Goal: Entertainment & Leisure: Consume media (video, audio)

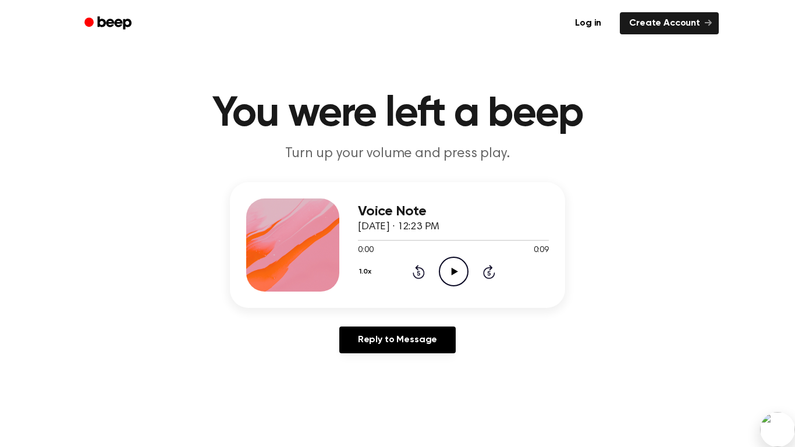
click at [456, 279] on icon "Play Audio" at bounding box center [454, 272] width 30 height 30
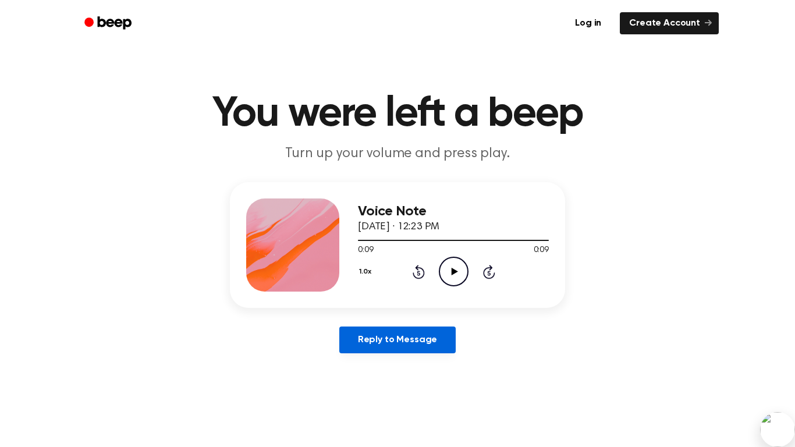
click at [351, 340] on link "Reply to Message" at bounding box center [397, 339] width 116 height 27
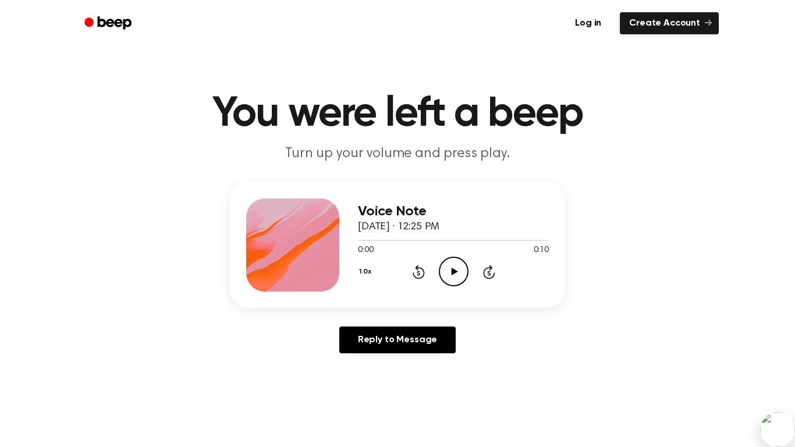
click at [452, 278] on icon "Play Audio" at bounding box center [454, 272] width 30 height 30
click at [450, 276] on icon "Play Audio" at bounding box center [454, 272] width 30 height 30
click at [446, 271] on icon "Play Audio" at bounding box center [454, 272] width 30 height 30
